Goal: Task Accomplishment & Management: Use online tool/utility

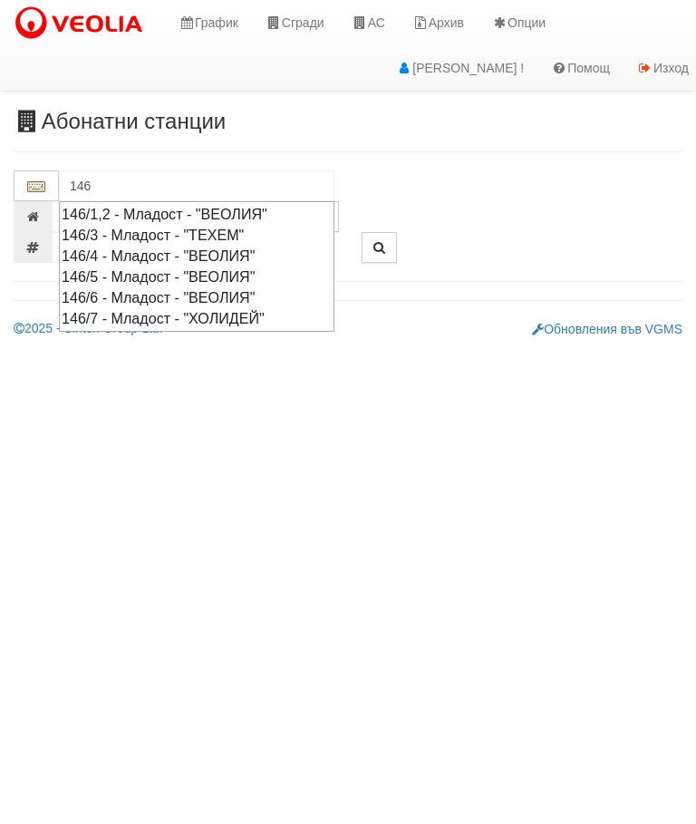
click at [164, 268] on div "146/5 - Младост - "ВЕОЛИЯ"" at bounding box center [197, 276] width 270 height 21
type input "146/5 - Младост - "ВЕОЛИЯ""
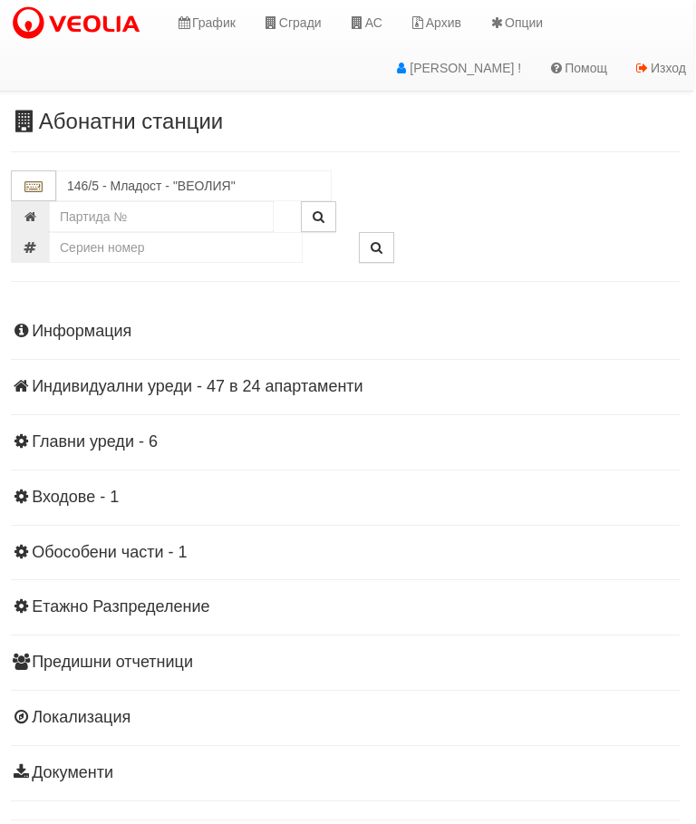
scroll to position [0, 6]
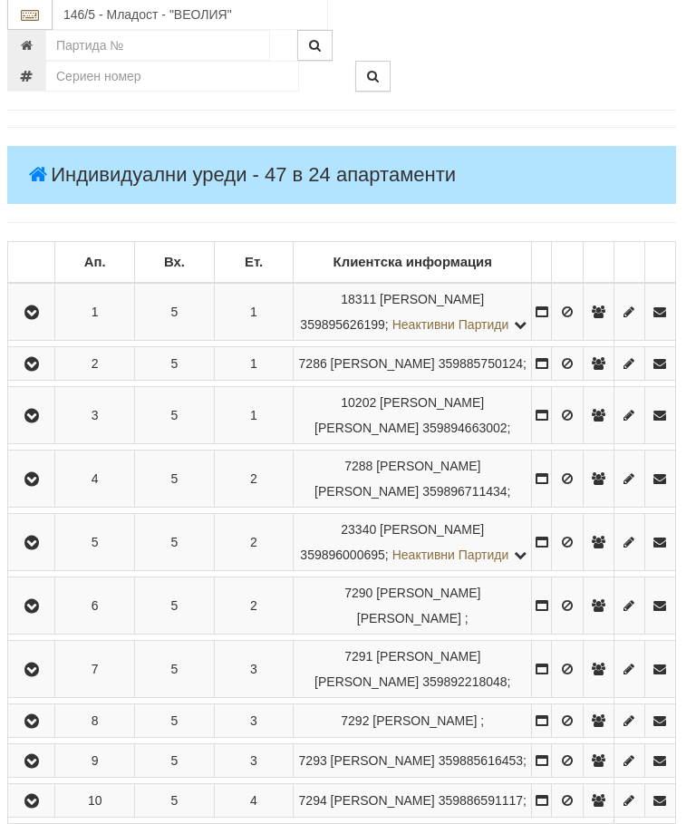
click at [28, 493] on button "button" at bounding box center [31, 479] width 41 height 27
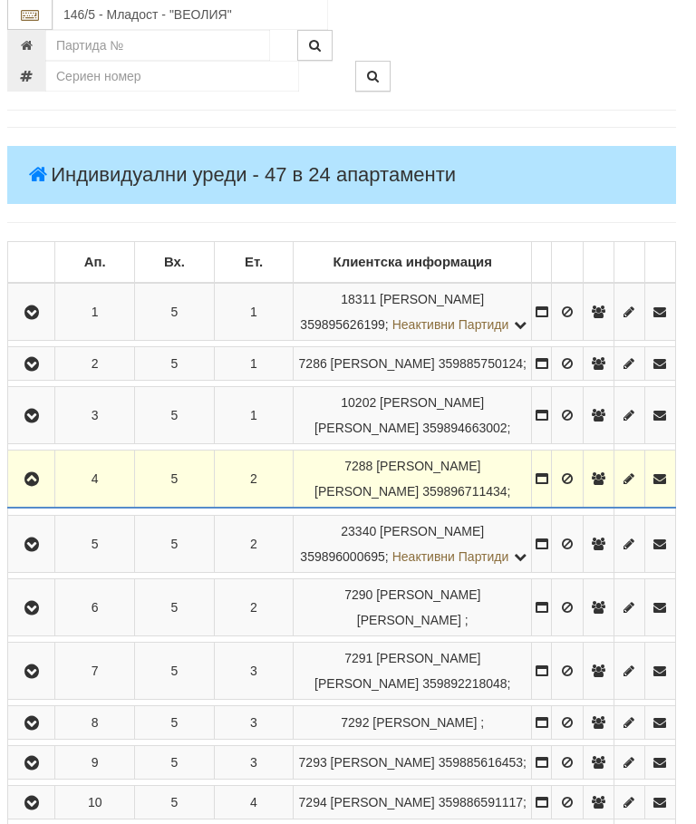
scroll to position [232, 6]
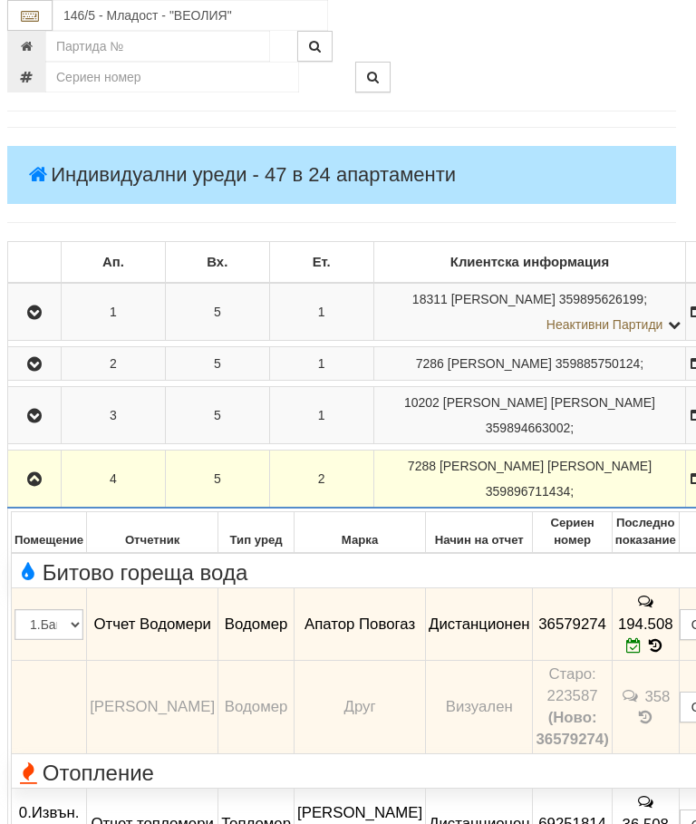
click at [34, 486] on icon "button" at bounding box center [35, 479] width 22 height 13
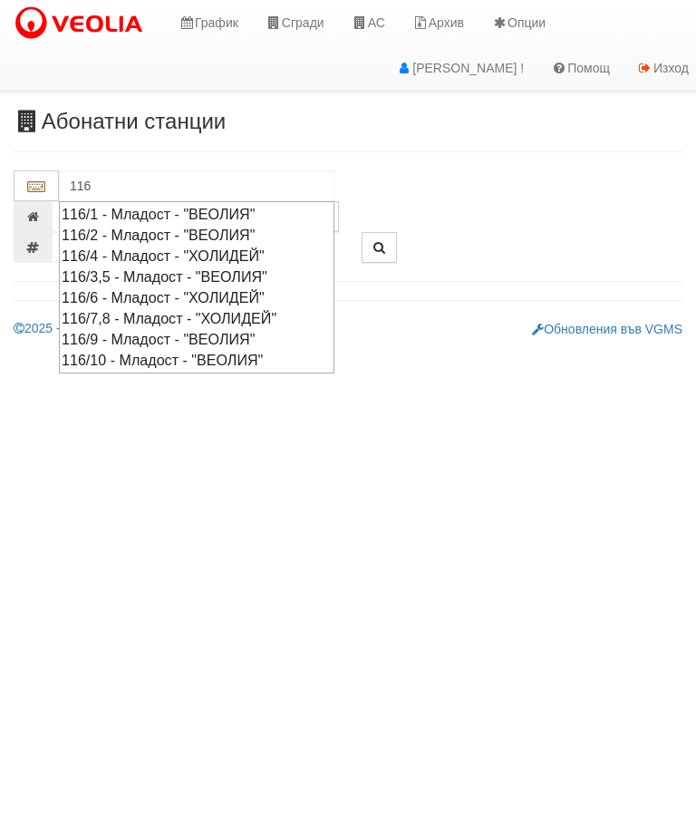
click at [260, 268] on div "116/3,5 - Младост - "ВЕОЛИЯ"" at bounding box center [197, 276] width 270 height 21
type input "116/3,5 - Младост - "ВЕОЛИЯ""
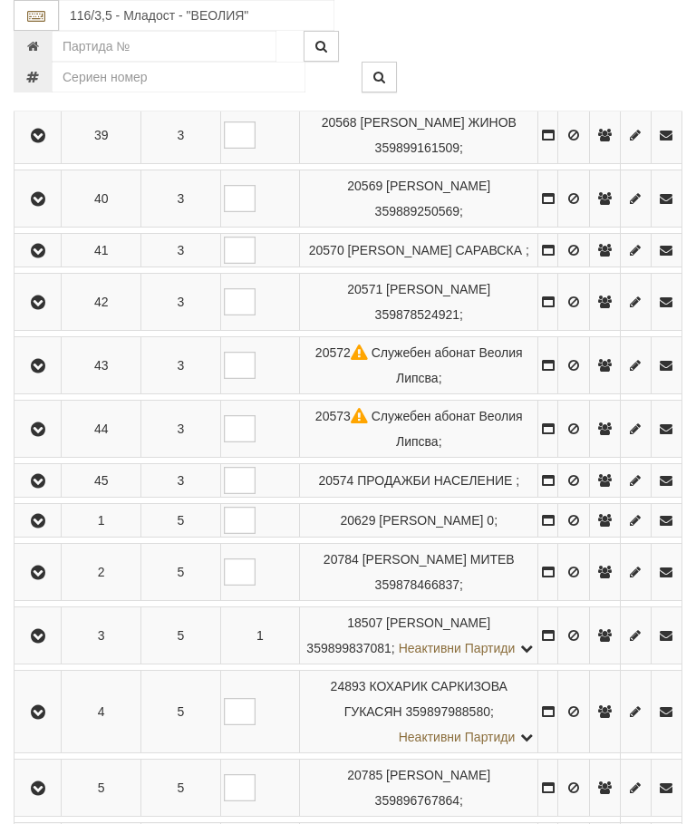
scroll to position [1296, 0]
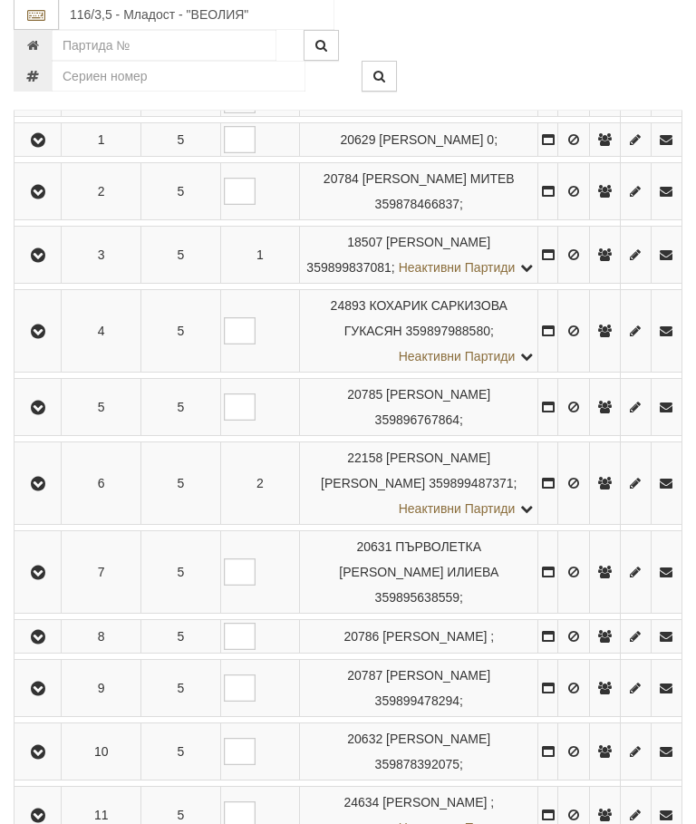
click at [33, 199] on icon "button" at bounding box center [38, 193] width 22 height 13
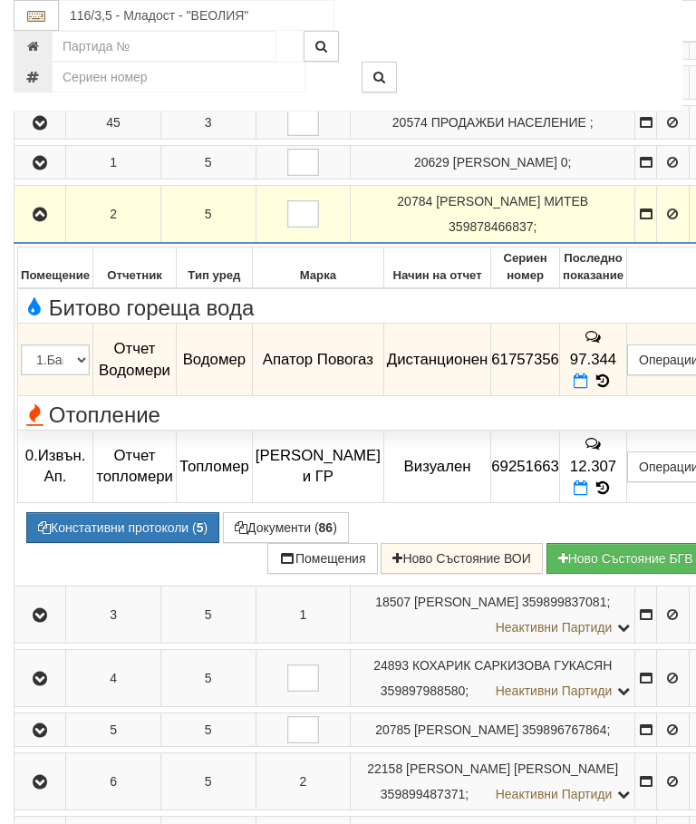
scroll to position [990, 0]
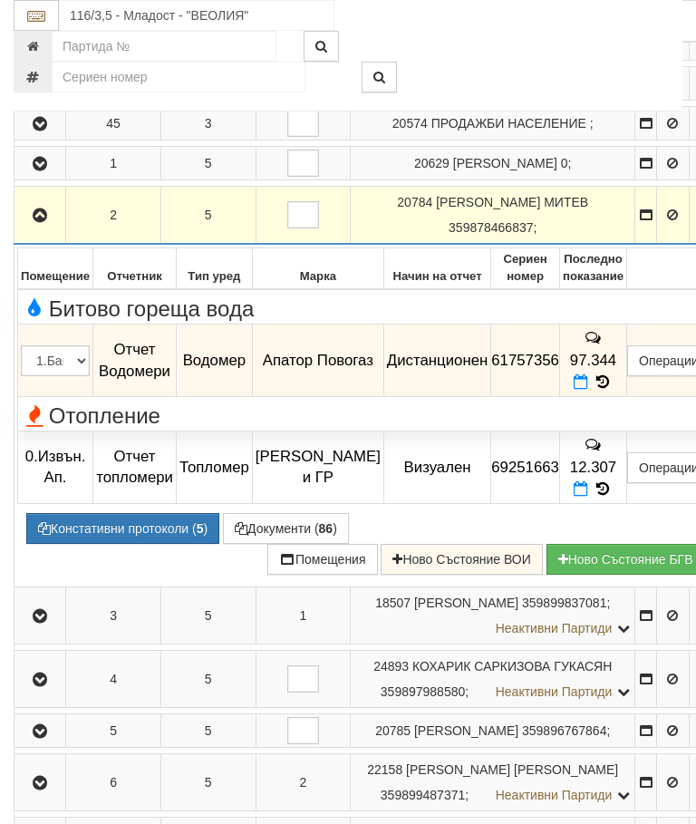
click at [613, 390] on icon at bounding box center [603, 381] width 20 height 15
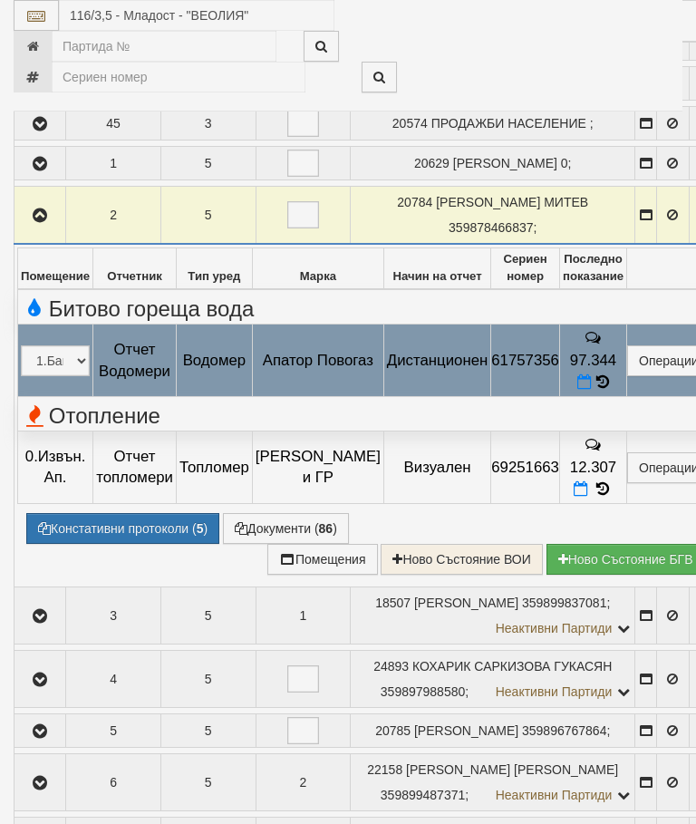
select select "10"
select select "1"
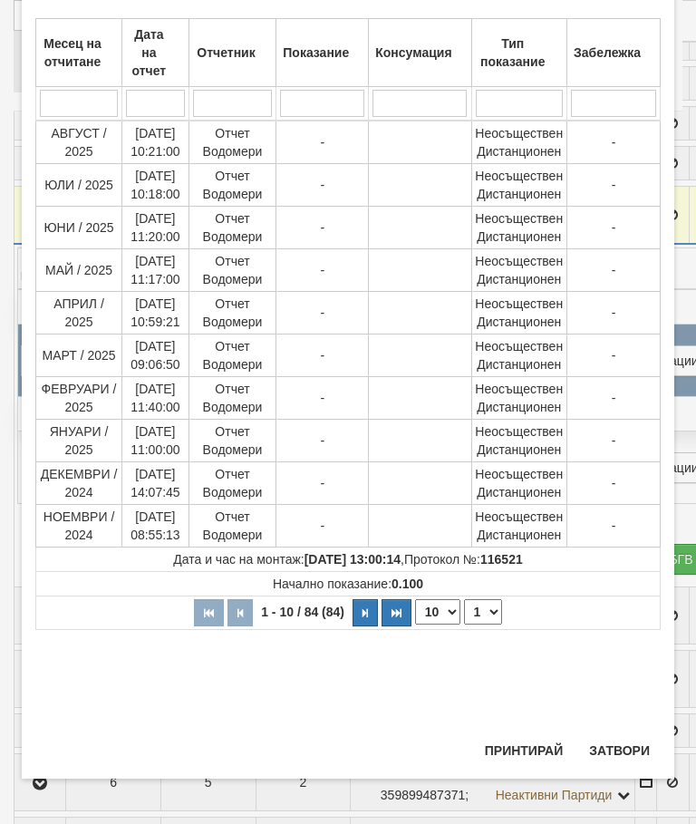
scroll to position [815, 0]
click at [629, 751] on button "Затвори" at bounding box center [619, 750] width 82 height 29
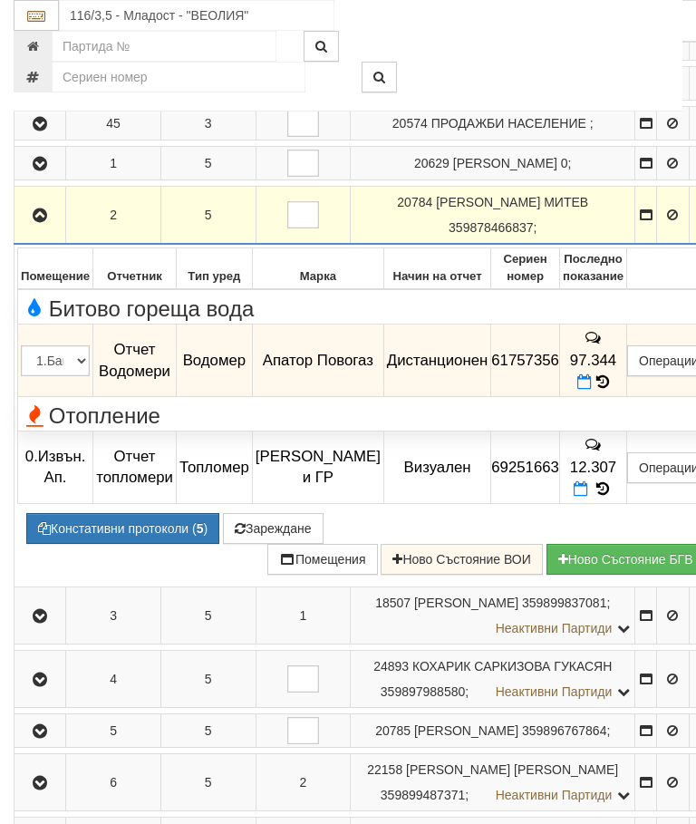
click at [286, 544] on button "Зареждане" at bounding box center [273, 528] width 101 height 31
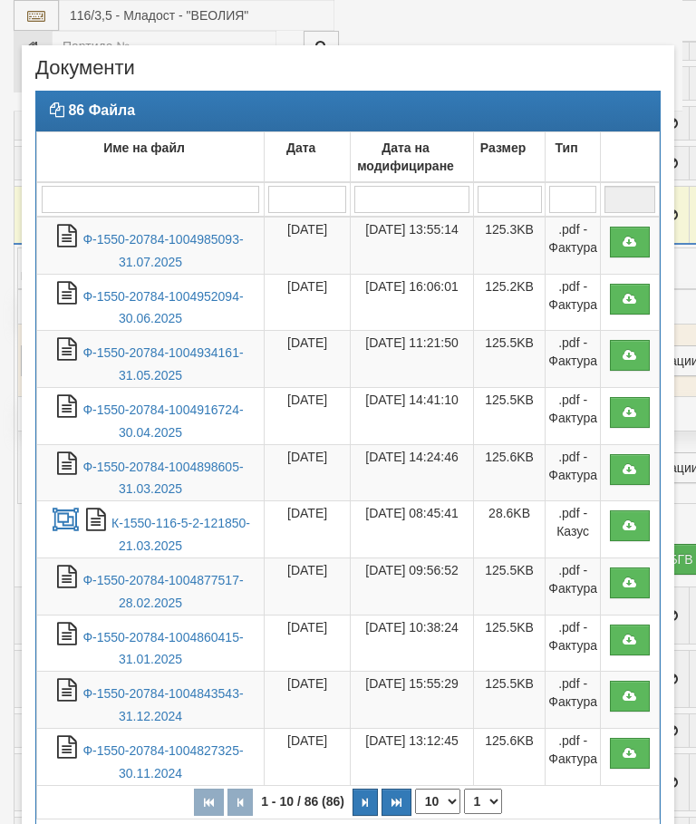
click at [190, 239] on link "Ф-1550-20784-1004985093-31.07.2025" at bounding box center [162, 250] width 160 height 37
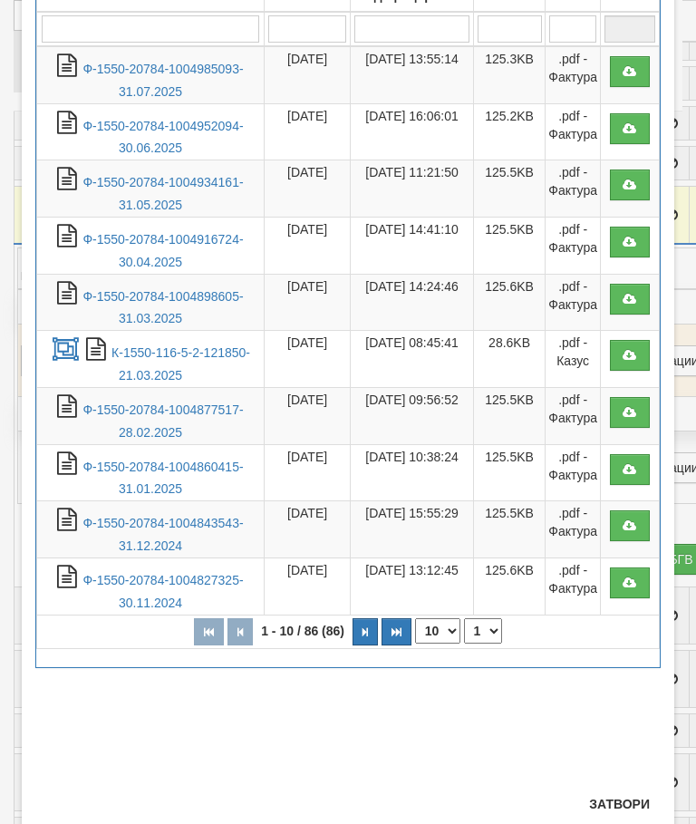
scroll to position [171, 0]
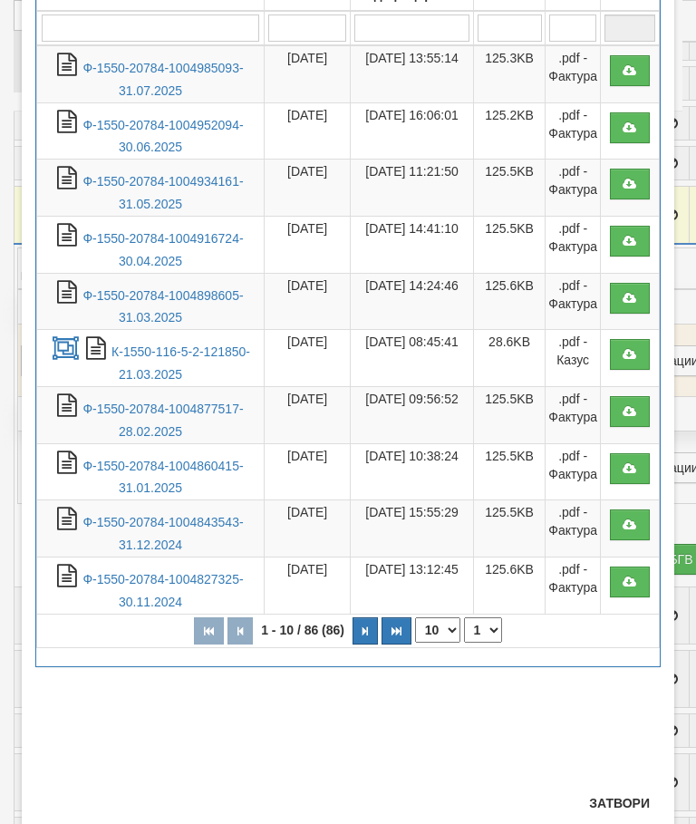
click at [618, 797] on button "Затвори" at bounding box center [619, 802] width 82 height 29
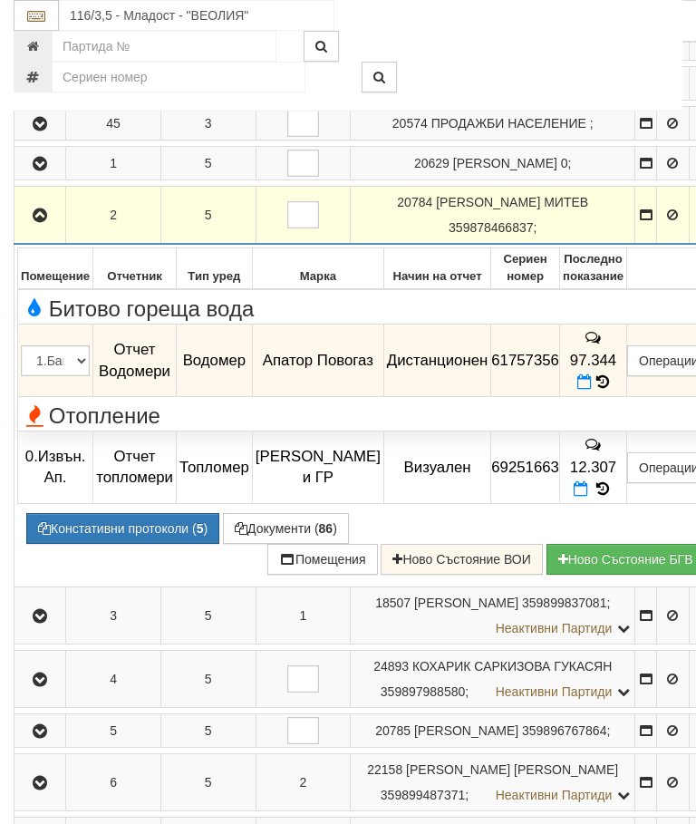
click at [592, 390] on icon at bounding box center [584, 381] width 14 height 15
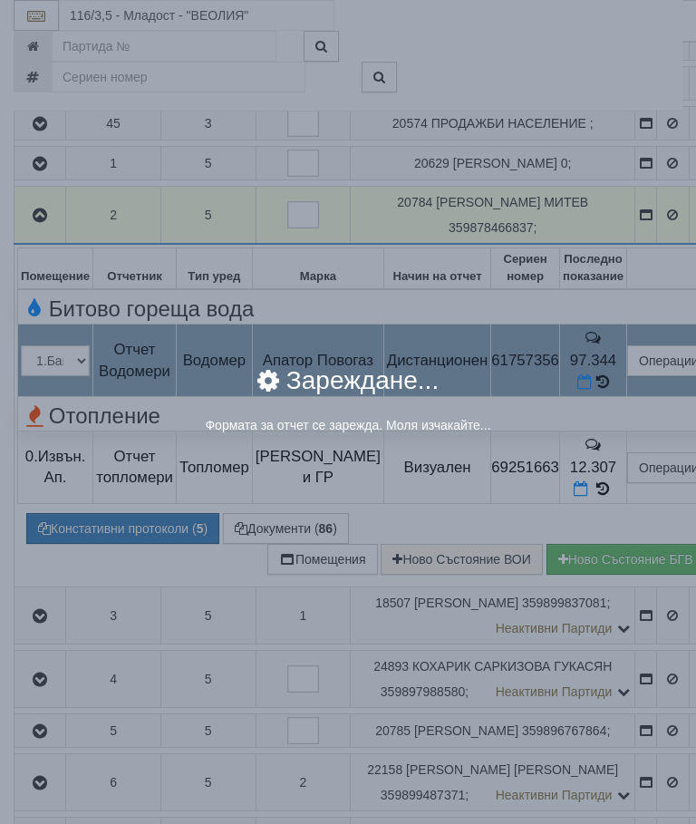
select select "8ac75930-9bfd-e511-80be-8d5a1dced85a"
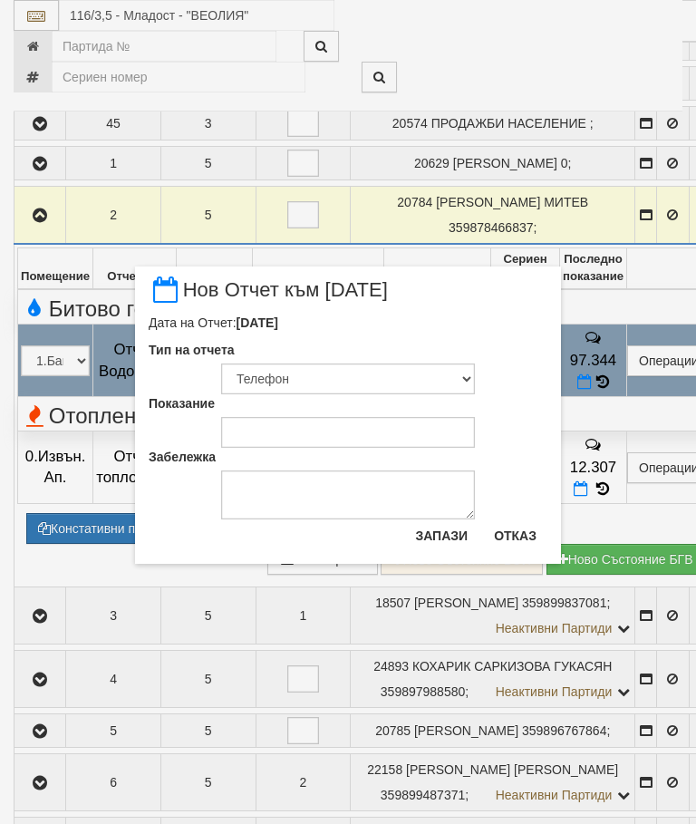
scroll to position [921, 0]
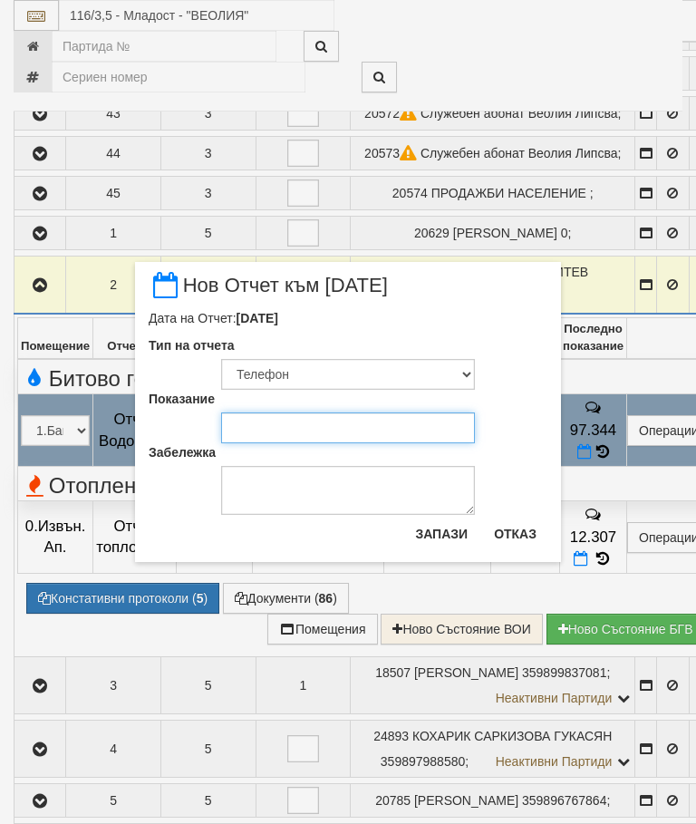
click at [255, 422] on input "Показание" at bounding box center [348, 427] width 254 height 31
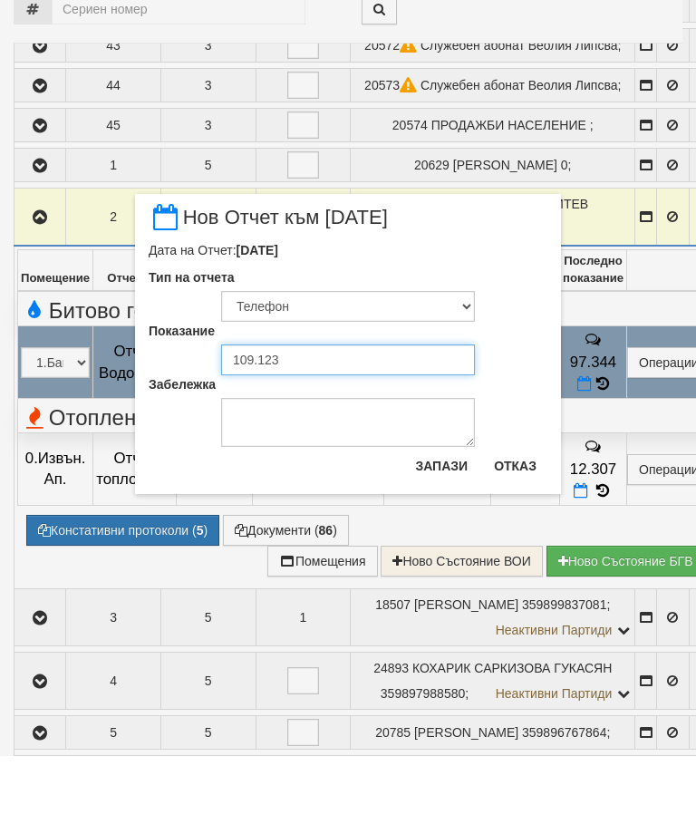
type input "109.123"
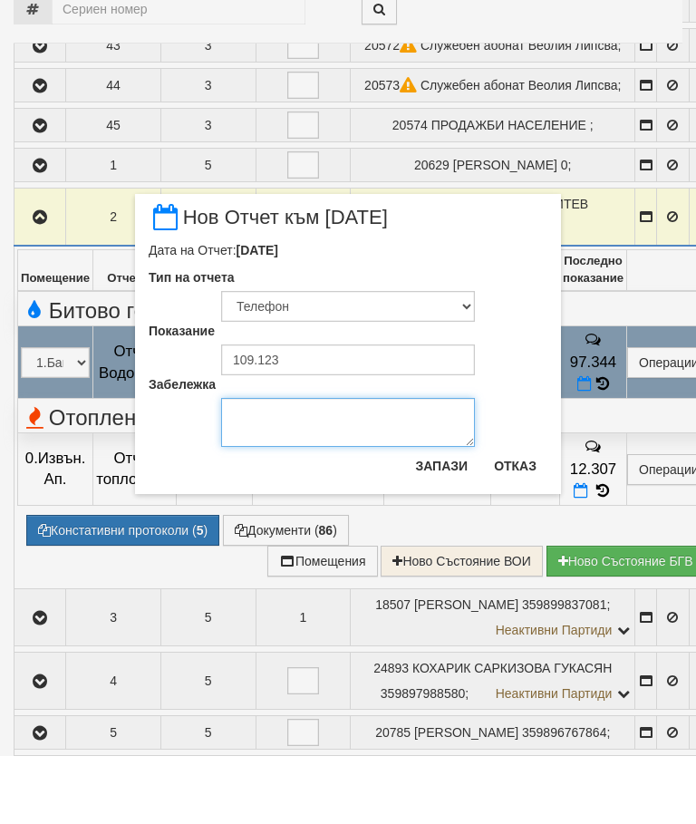
click at [276, 466] on textarea "Забележка" at bounding box center [348, 490] width 254 height 49
type textarea "05.09.2025"
click at [446, 519] on button "Запази" at bounding box center [441, 533] width 74 height 29
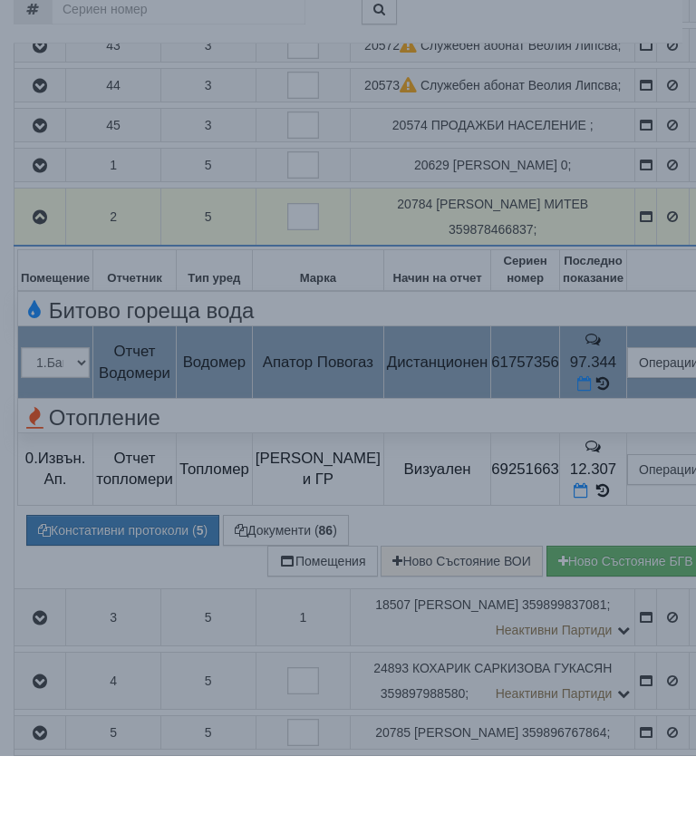
scroll to position [989, 0]
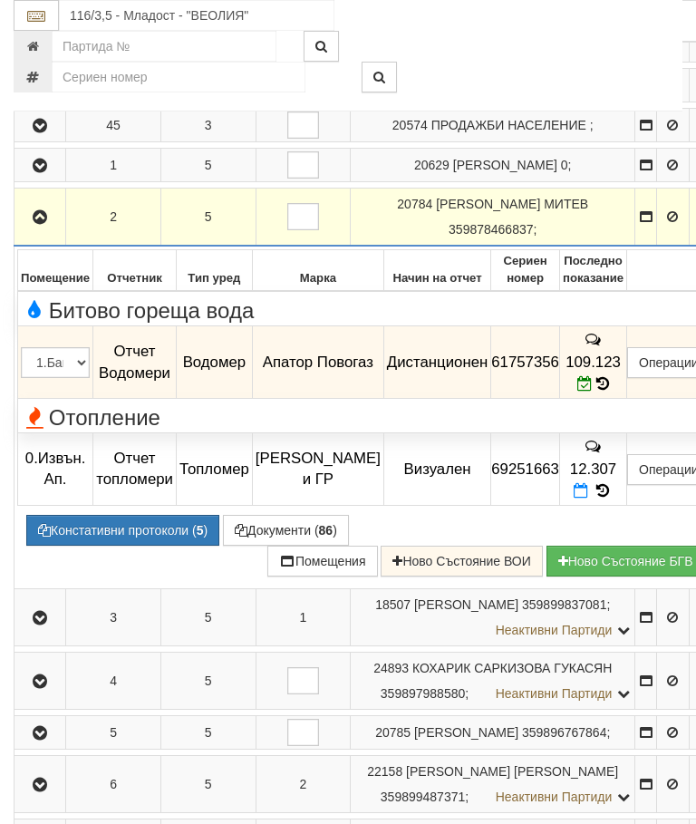
click at [32, 224] on icon "button" at bounding box center [40, 217] width 22 height 13
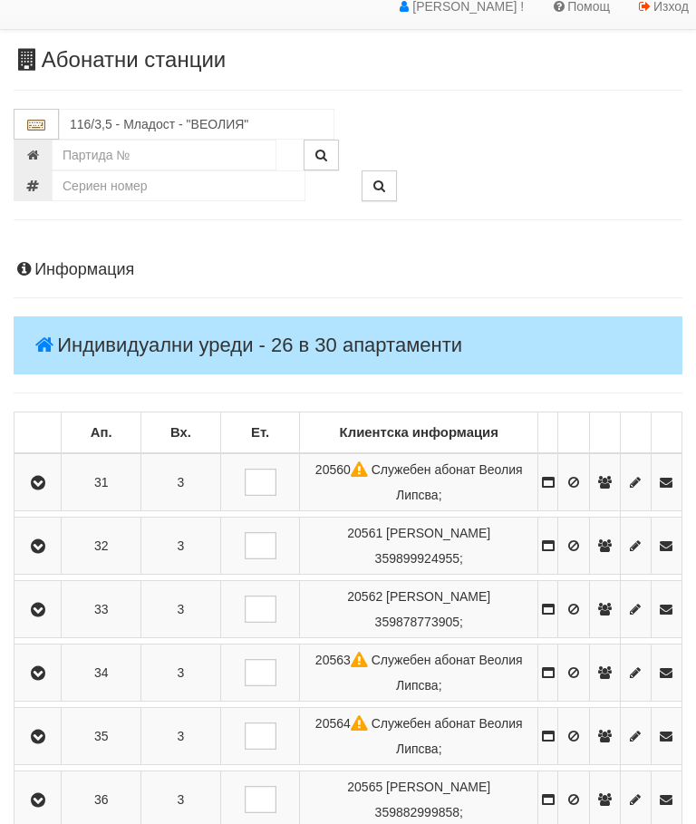
scroll to position [0, 0]
